Goal: Information Seeking & Learning: Find contact information

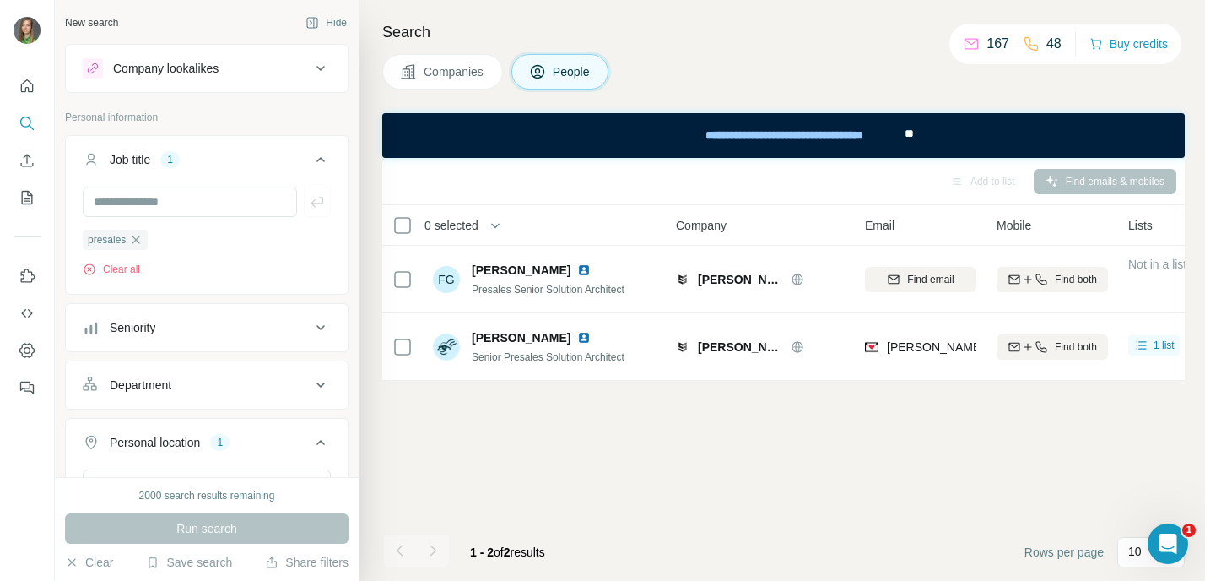
scroll to position [0, 46]
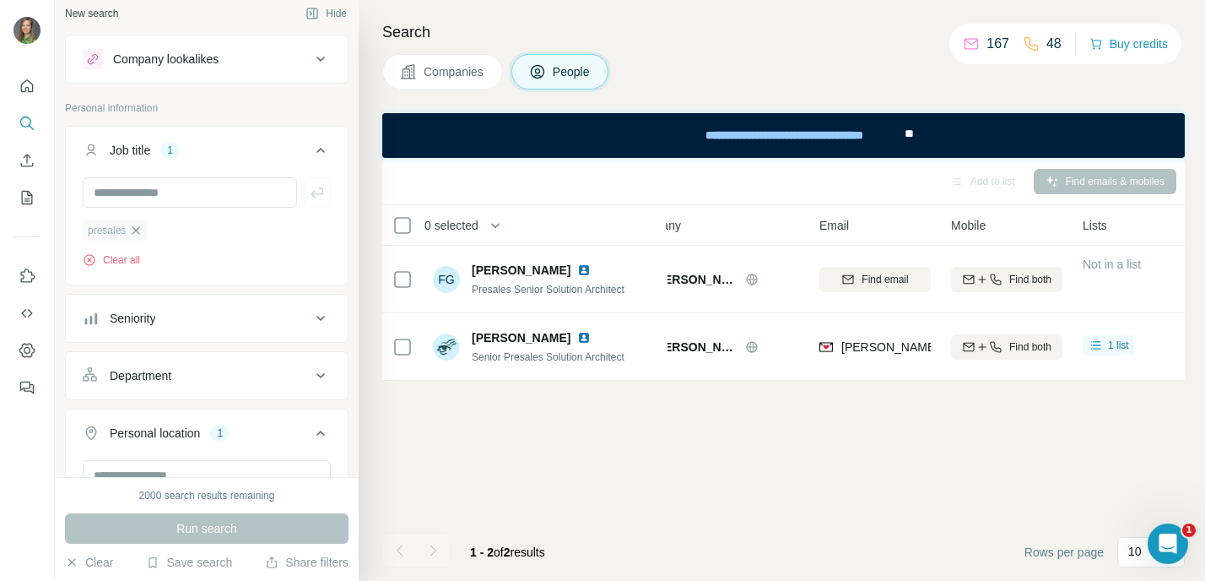
click at [141, 229] on icon "button" at bounding box center [136, 231] width 14 height 14
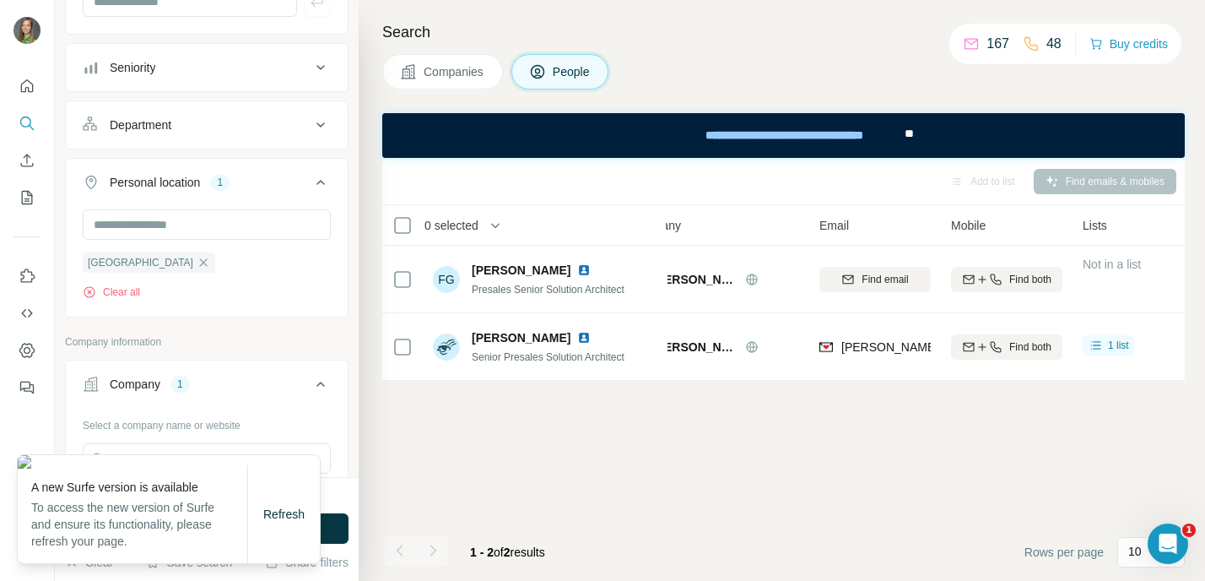
scroll to position [211, 0]
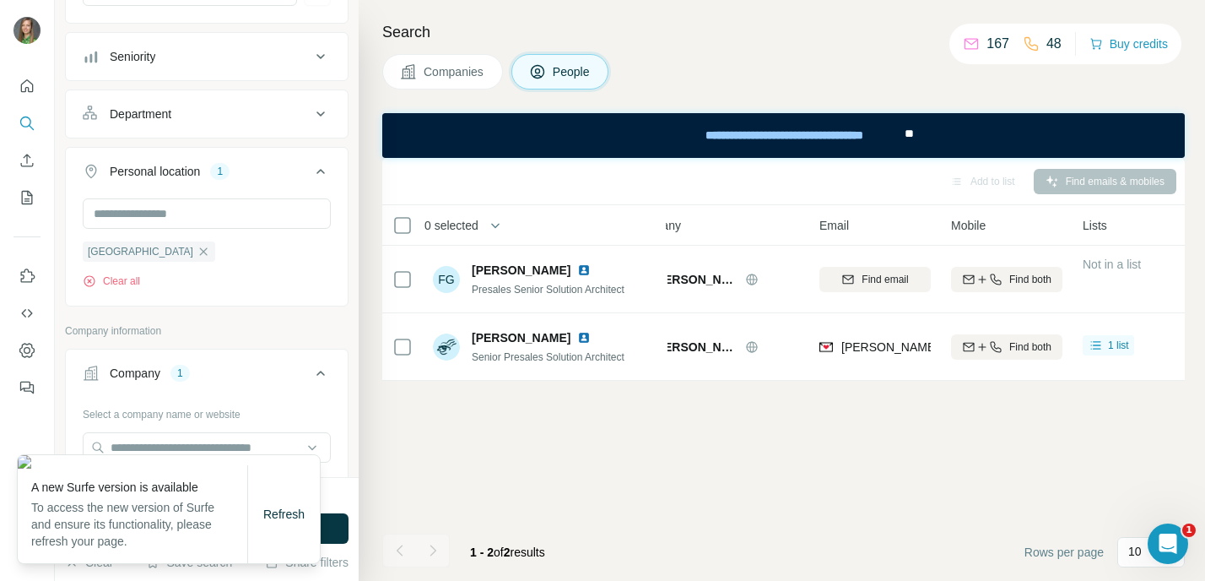
click at [606, 416] on div "Add to list Find emails & mobiles 0 selected People Company Email Mobile Lists …" at bounding box center [783, 369] width 802 height 423
click at [126, 74] on button "Seniority" at bounding box center [207, 56] width 282 height 41
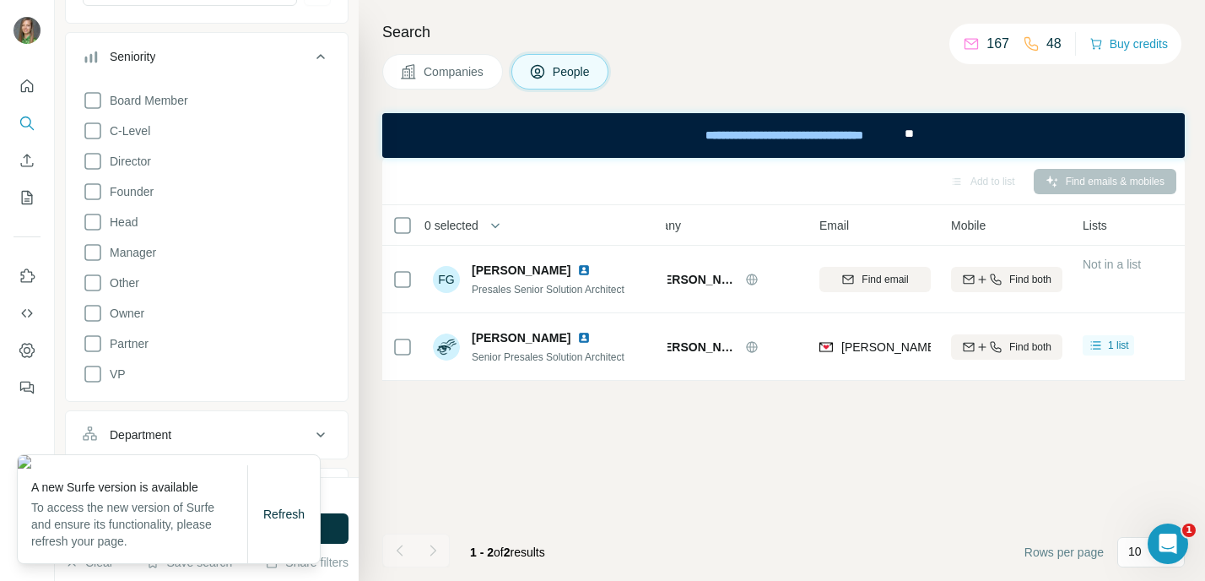
click at [642, 440] on div "Add to list Find emails & mobiles 0 selected People Company Email Mobile Lists …" at bounding box center [783, 369] width 802 height 423
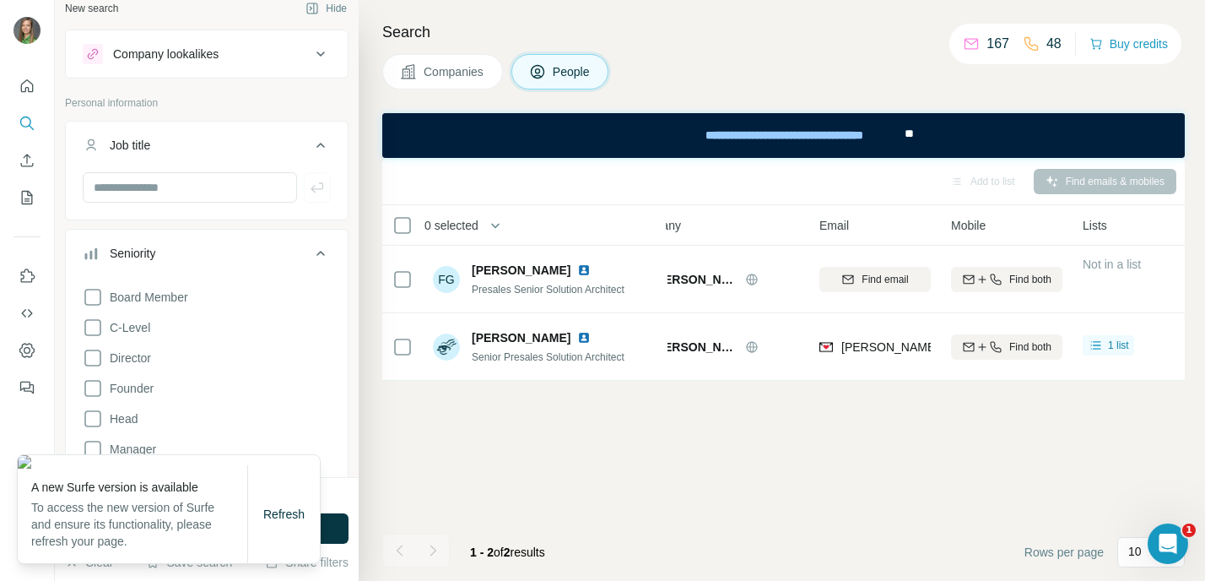
scroll to position [0, 0]
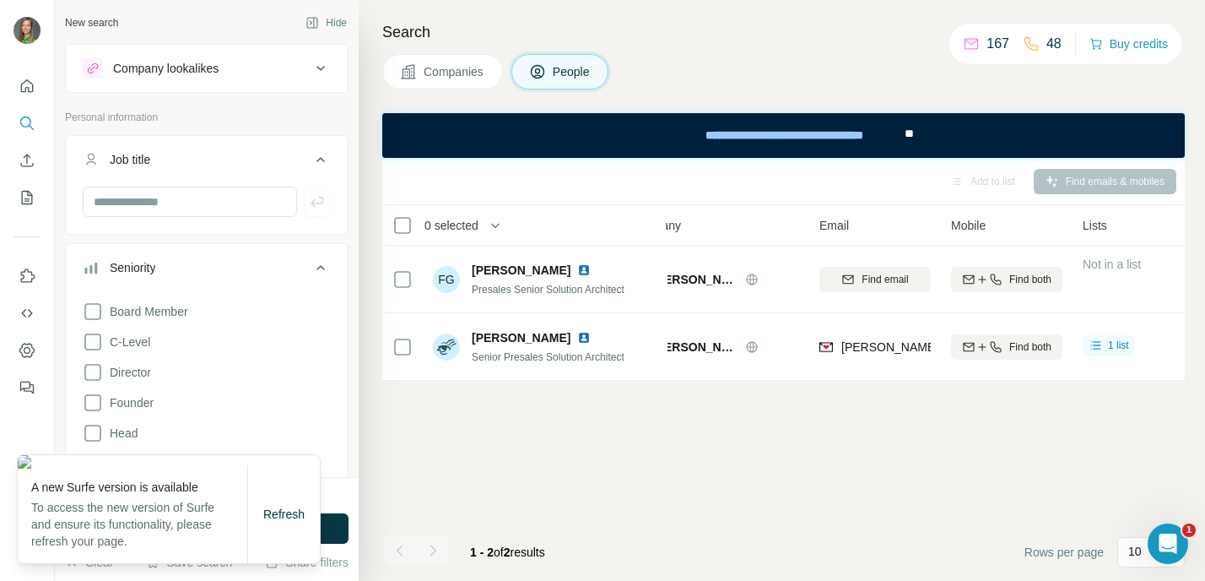
click at [294, 497] on div "Refresh" at bounding box center [283, 514] width 73 height 98
click at [289, 533] on div "Refresh" at bounding box center [283, 514] width 73 height 98
click at [288, 516] on span "Refresh" at bounding box center [283, 514] width 41 height 14
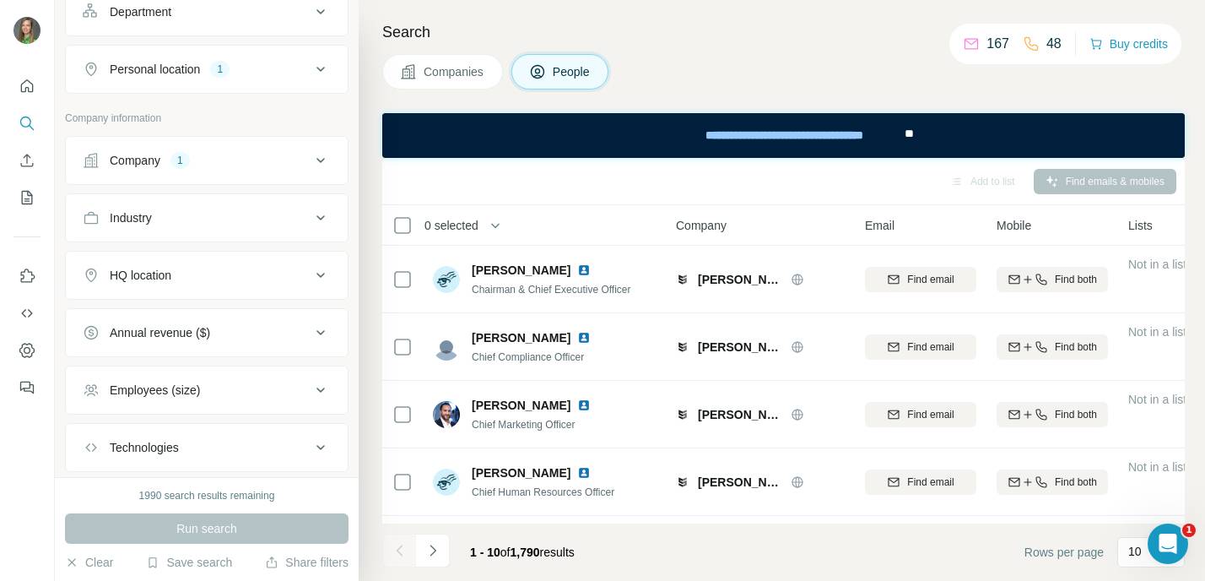
scroll to position [252, 0]
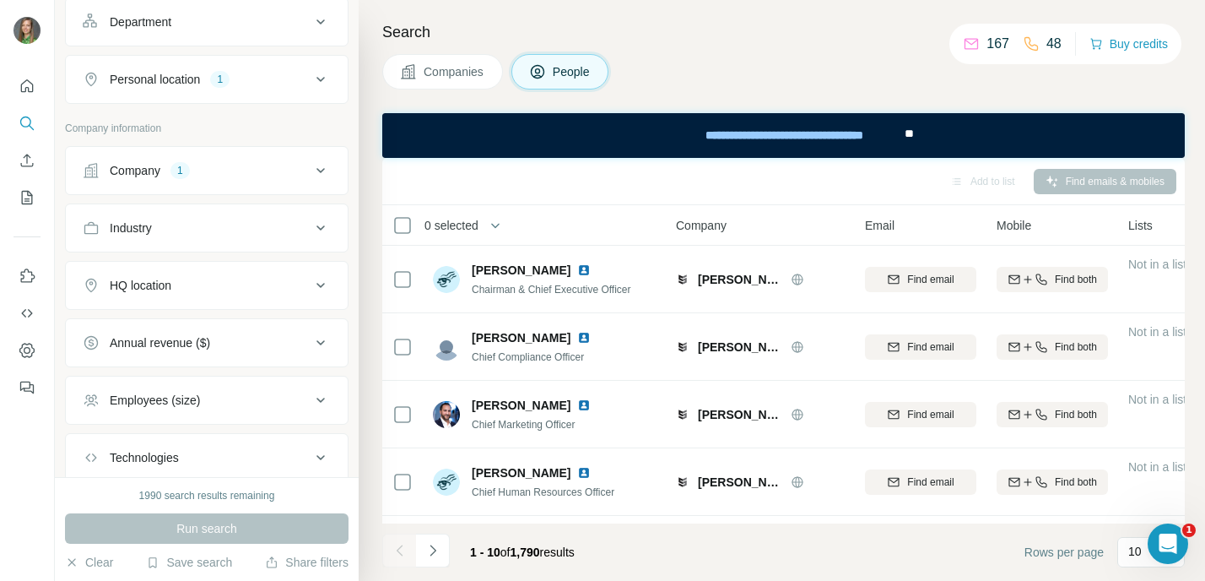
click at [156, 165] on div "Company" at bounding box center [135, 170] width 51 height 17
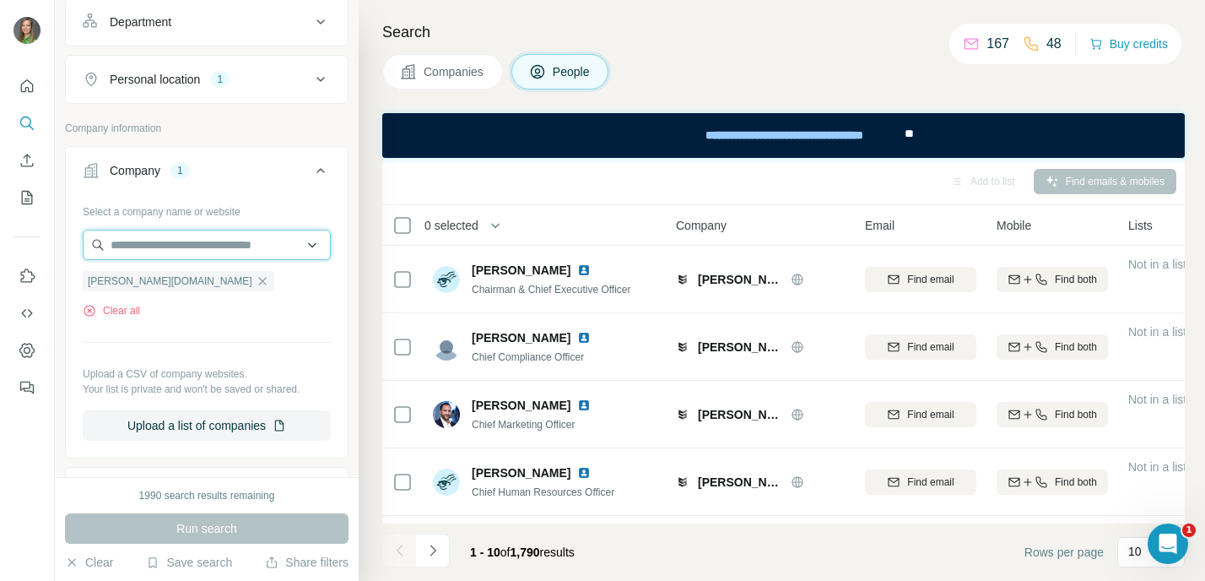
click at [173, 247] on input "text" at bounding box center [207, 245] width 248 height 30
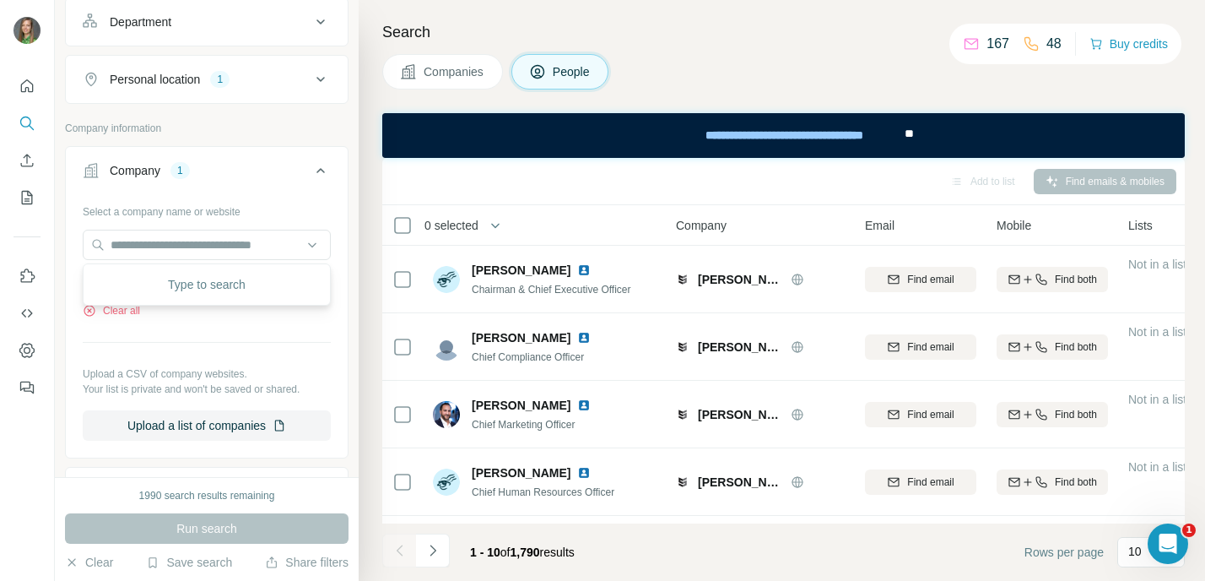
click at [267, 338] on div "Select a company name or website sikich.com Clear all Upload a CSV of company w…" at bounding box center [207, 318] width 248 height 243
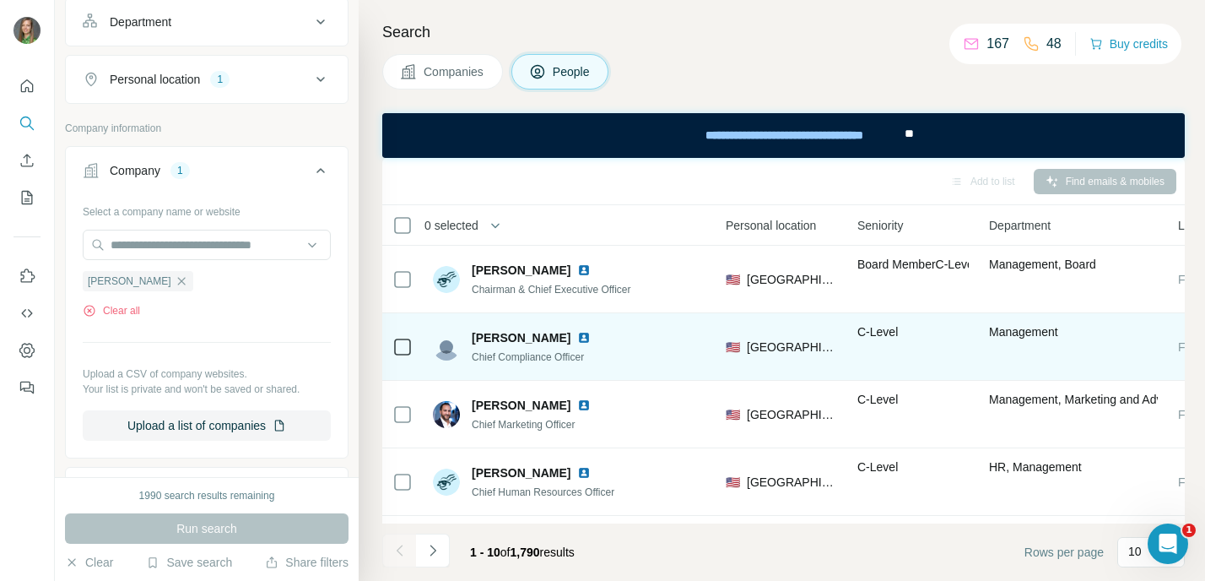
scroll to position [0, 533]
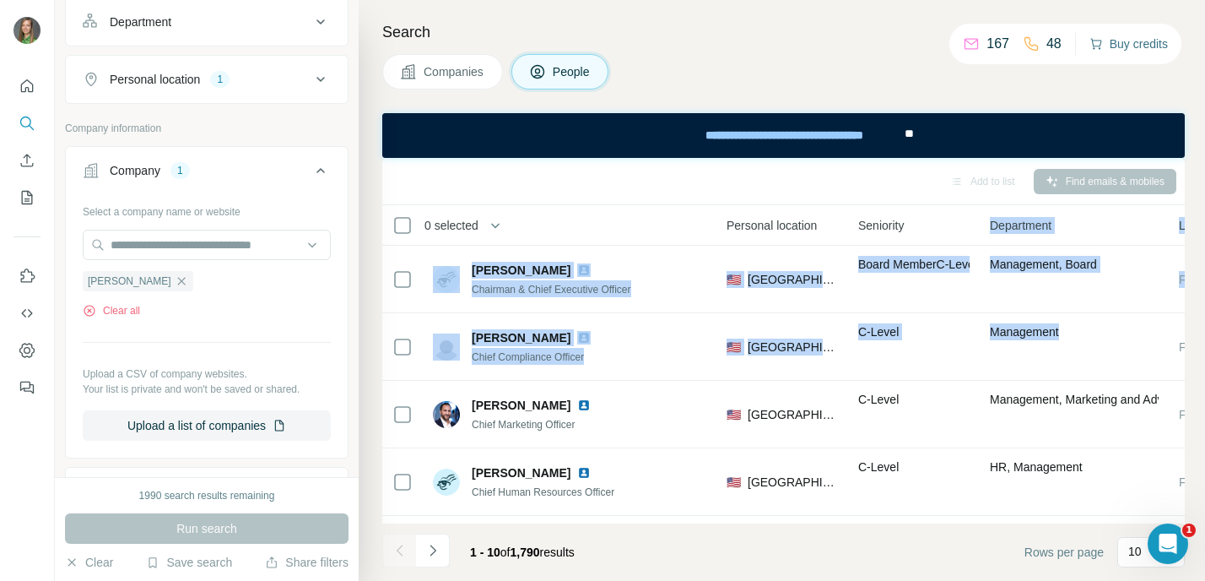
drag, startPoint x: 1066, startPoint y: 328, endPoint x: 1117, endPoint y: 46, distance: 286.5
click at [1110, 60] on div "New search Hide Company lookalikes Personal information Job title Seniority Dep…" at bounding box center [630, 290] width 1150 height 581
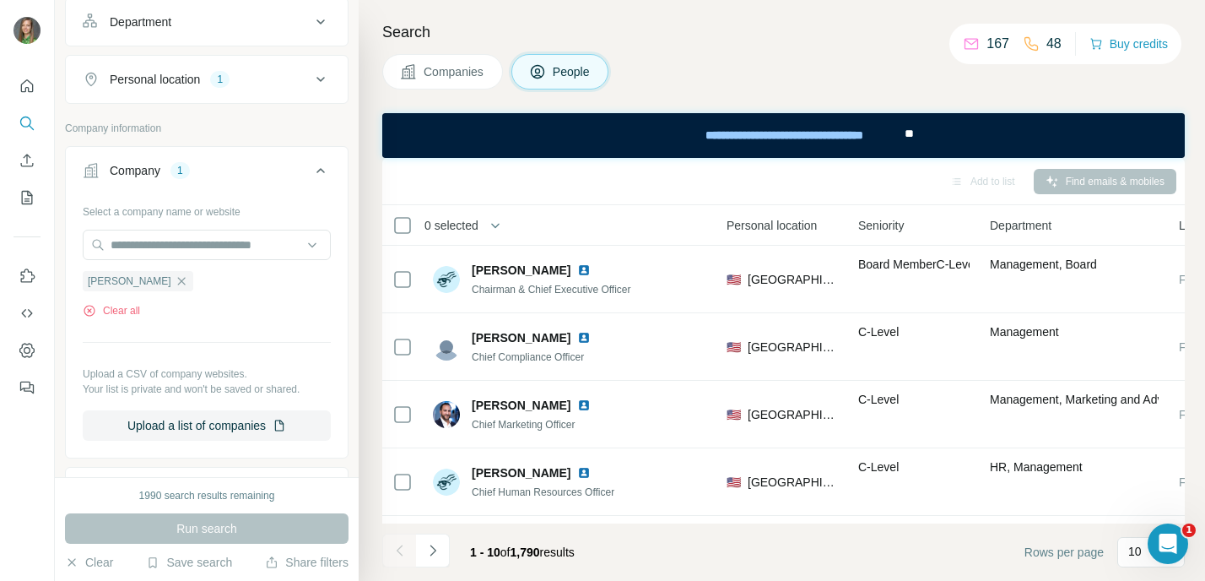
click at [1026, 91] on div "Search Companies People Add to list Find emails & mobiles 0 selected People Com…" at bounding box center [782, 290] width 846 height 581
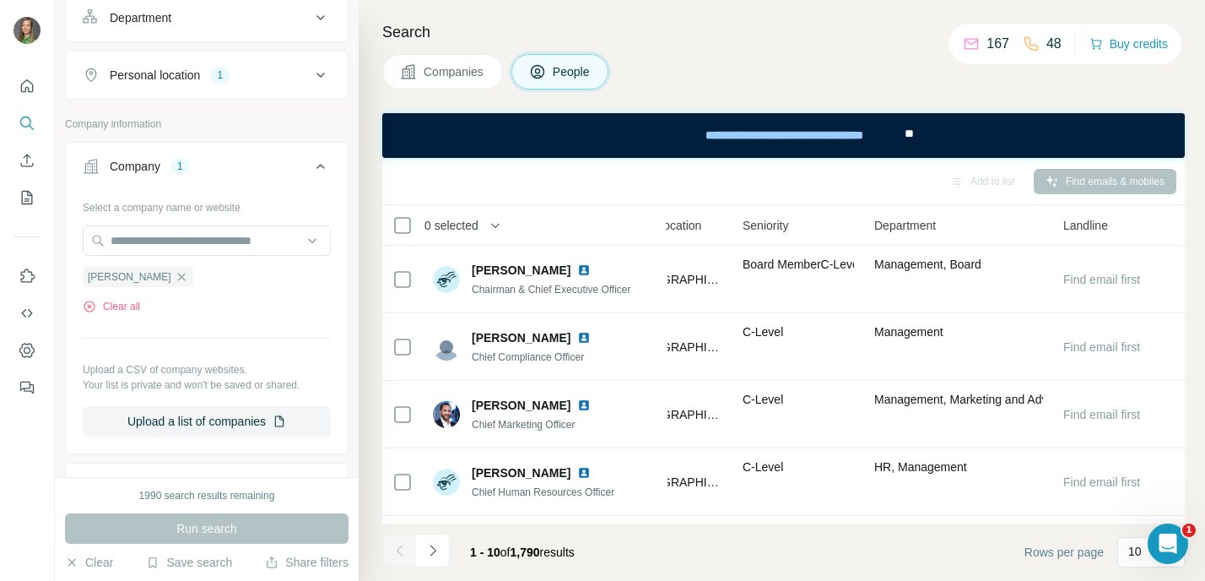
scroll to position [256, 0]
click at [977, 184] on div "Add to list" at bounding box center [982, 181] width 89 height 25
click at [955, 181] on div "Add to list" at bounding box center [982, 181] width 89 height 25
click at [955, 180] on div "Add to list" at bounding box center [982, 181] width 89 height 25
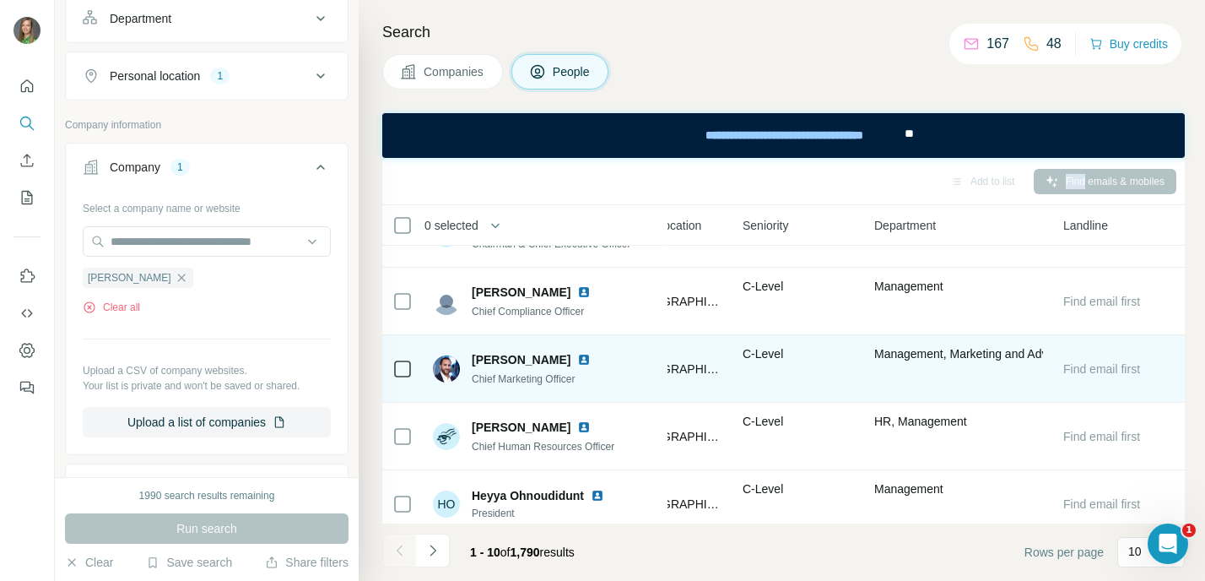
scroll to position [0, 649]
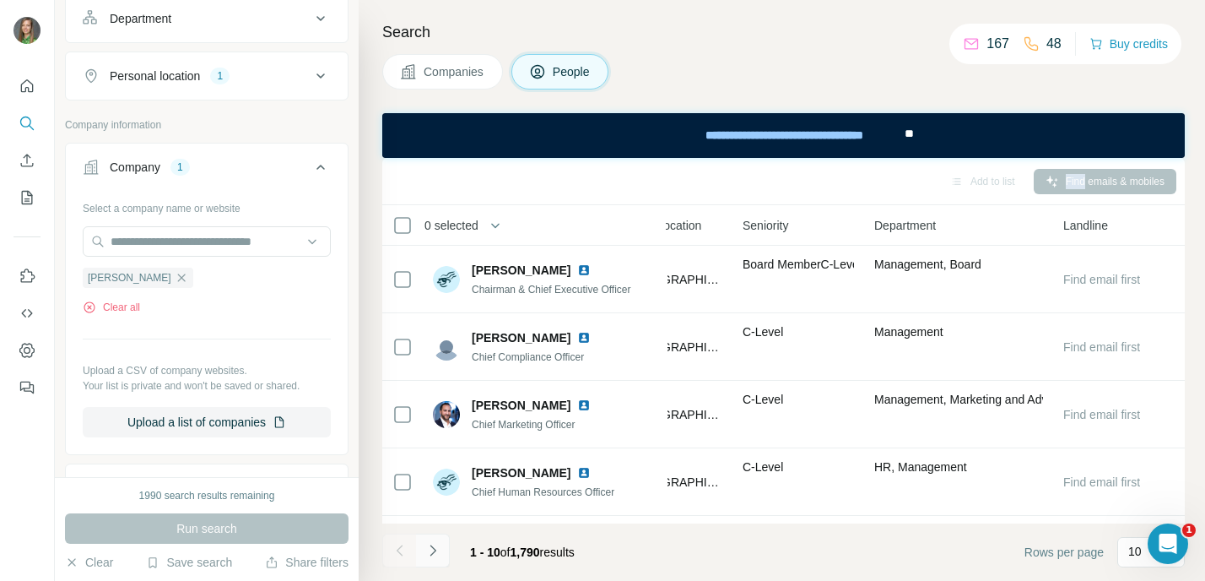
click at [431, 559] on button "Navigate to next page" at bounding box center [433, 550] width 34 height 34
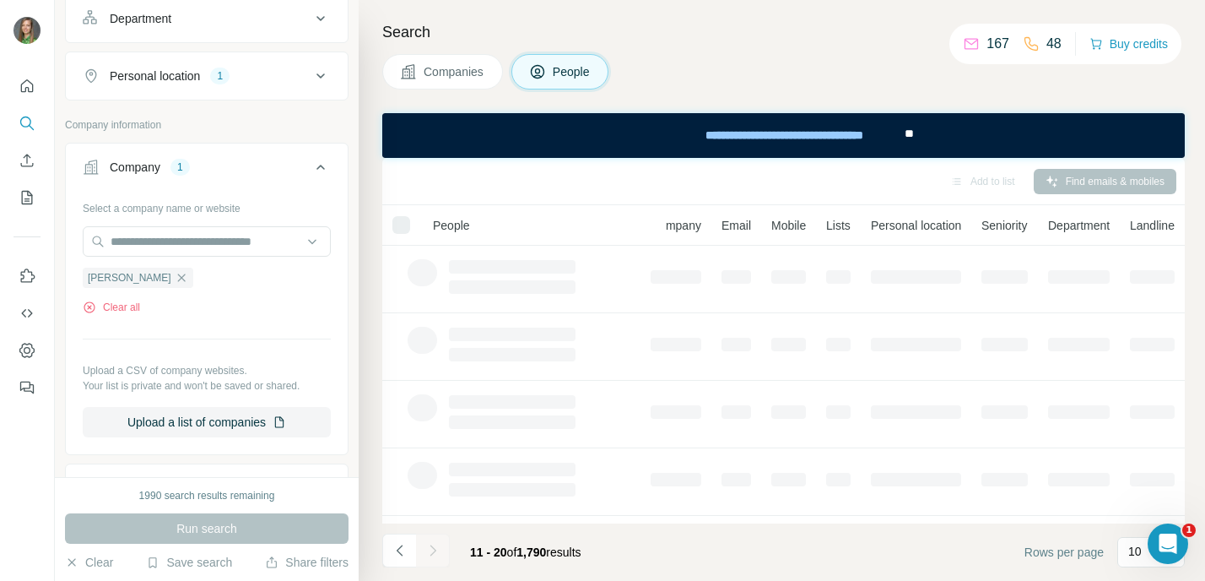
scroll to position [0, 54]
